Goal: Task Accomplishment & Management: Complete application form

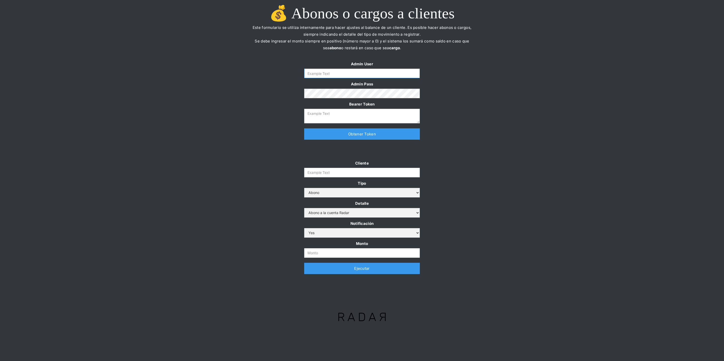
click at [329, 76] on input "Form" at bounding box center [362, 74] width 116 height 10
type input "[PERSON_NAME][EMAIL_ADDRESS][DOMAIN_NAME]"
click at [336, 133] on link "Obtener Token" at bounding box center [362, 134] width 116 height 11
type textarea "eyJhbGciOiJSUzI1NiIsInR5cCI6IkpXVCJ9.eyJkYXRhIjp7ImlkIjoiZGFuaWVsYUBzb21vc3JhZG…"
click at [314, 172] on input "Cliente" at bounding box center [362, 173] width 116 height 10
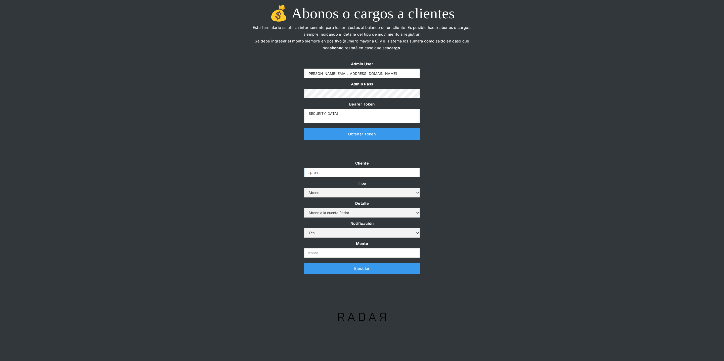
type input "clpro-rt"
click at [332, 196] on select "Abono Cargo" at bounding box center [362, 193] width 116 height 10
select select "cargo"
click at [332, 212] on select "Cargo por altos montos Ajuste a la cuenta Cobro comisión Radar" at bounding box center [362, 213] width 116 height 10
select select "5"
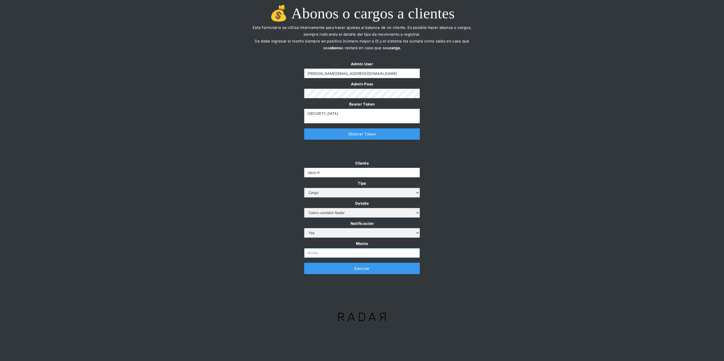
click at [324, 253] on input "Monto" at bounding box center [362, 253] width 116 height 10
paste input "9.663.604"
type input "9.663.604"
click at [255, 220] on div "Cliente clpro-rt Tipo Abono Cargo Detalle Cargo por altos montos Ajuste a la cu…" at bounding box center [362, 219] width 724 height 119
click at [324, 271] on link "Ejecutar" at bounding box center [362, 268] width 116 height 11
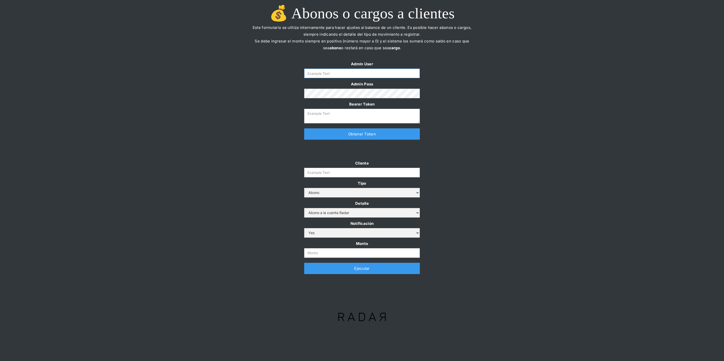
click at [347, 75] on input "Form" at bounding box center [362, 74] width 116 height 10
type input "[PERSON_NAME][EMAIL_ADDRESS][DOMAIN_NAME]"
click at [343, 134] on link "Obtener Token" at bounding box center [362, 134] width 116 height 11
type textarea "eyJhbGciOiJSUzI1NiIsInR5cCI6IkpXVCJ9.eyJkYXRhIjp7ImlkIjoiZGFuaWVsYUBzb21vc3JhZG…"
click at [323, 172] on input "Cliente" at bounding box center [362, 173] width 116 height 10
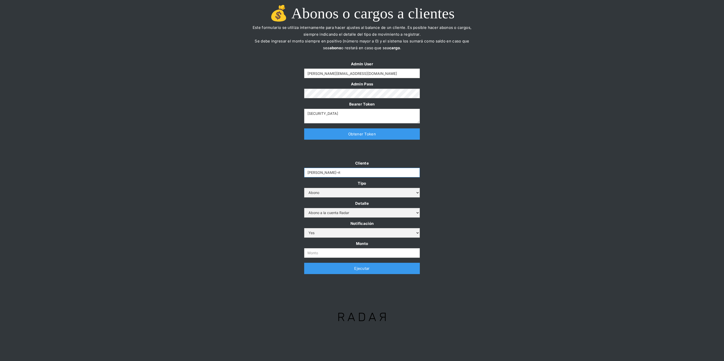
type input "coster-rt"
click at [330, 195] on select "Abono Cargo" at bounding box center [362, 193] width 116 height 10
select select "cargo"
click at [328, 214] on select "Cargo por altos montos Ajuste a la cuenta Cobro comisión Radar" at bounding box center [362, 213] width 116 height 10
select select "5"
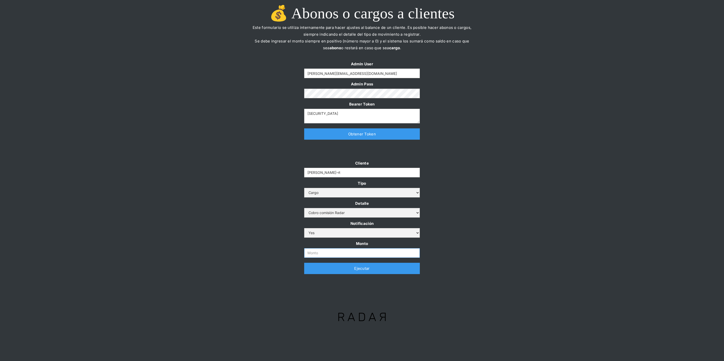
click at [318, 251] on input "Monto" at bounding box center [362, 253] width 116 height 10
paste input "27.982.862"
type input "27.982.862"
click at [258, 226] on div "Cliente coster-rt Tipo Abono Cargo Detalle Cargo por altos montos Ajuste a la c…" at bounding box center [362, 219] width 724 height 119
click at [145, 230] on div "Cliente coster-rt Tipo Abono Cargo Detalle Cargo por altos montos Ajuste a la c…" at bounding box center [362, 219] width 724 height 119
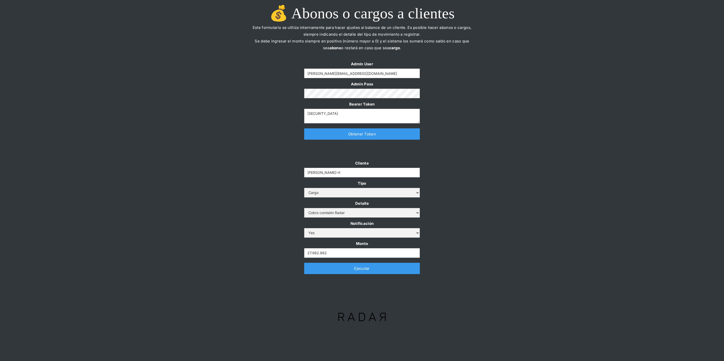
click at [325, 268] on link "Ejecutar" at bounding box center [362, 268] width 116 height 11
click at [325, 77] on input "Form" at bounding box center [362, 74] width 116 height 10
type input "[PERSON_NAME][EMAIL_ADDRESS][DOMAIN_NAME]"
click at [338, 131] on link "Obtener Token" at bounding box center [362, 134] width 116 height 11
type textarea "[SECURITY_DATA]"
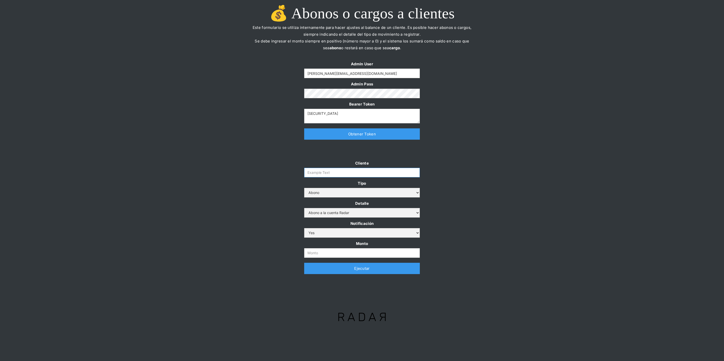
click at [327, 172] on input "Cliente" at bounding box center [362, 173] width 116 height 10
drag, startPoint x: 337, startPoint y: 172, endPoint x: 288, endPoint y: 172, distance: 48.0
click at [288, 172] on div "Cliente bysol Tipo Abono Cargo Detalle Abono a la cuenta Radar Devolución por a…" at bounding box center [362, 219] width 724 height 119
paste input "utions-rt"
type input "bysolutions-rt"
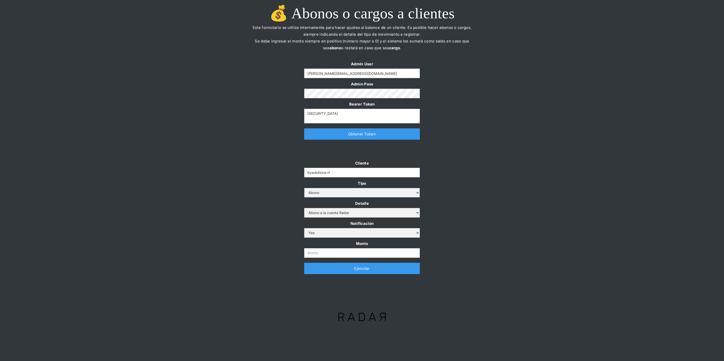
click at [317, 194] on select "Abono Cargo" at bounding box center [362, 193] width 116 height 10
select select "cargo"
click at [322, 212] on select "Cargo por altos montos Ajuste a la cuenta Cobro comisión Radar" at bounding box center [362, 213] width 116 height 10
select select "5"
click at [312, 253] on input "Monto" at bounding box center [362, 253] width 116 height 10
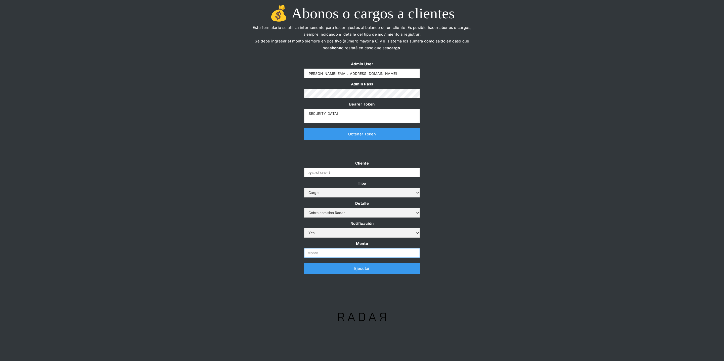
paste input "19.345.506"
type input "19.345.506"
click at [266, 234] on div "Cliente bysolutions-rt Tipo Abono Cargo Detalle Cargo por altos montos Ajuste a…" at bounding box center [362, 219] width 724 height 119
click at [326, 273] on link "Ejecutar" at bounding box center [362, 268] width 116 height 11
